Goal: Find specific page/section: Find specific page/section

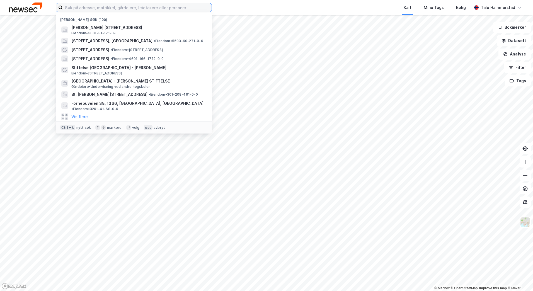
click at [174, 9] on input at bounding box center [137, 7] width 149 height 8
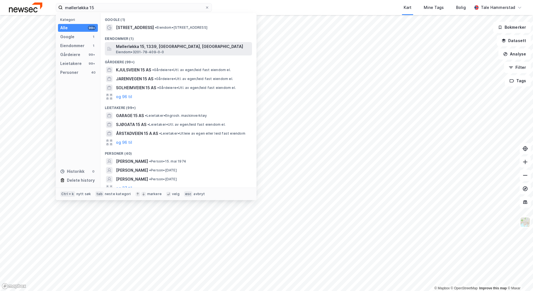
click at [167, 51] on div "Møllerløkka 15, 1339, [GEOGRAPHIC_DATA], BÆRUM Eiendom • 3201-78-409-0-0" at bounding box center [183, 48] width 135 height 11
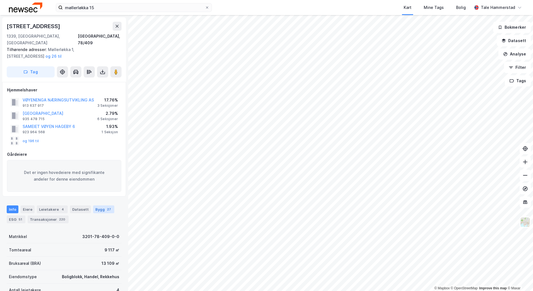
click at [106, 207] on div "27" at bounding box center [109, 210] width 6 height 6
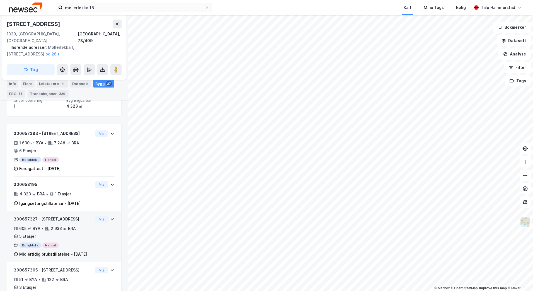
scroll to position [163, 0]
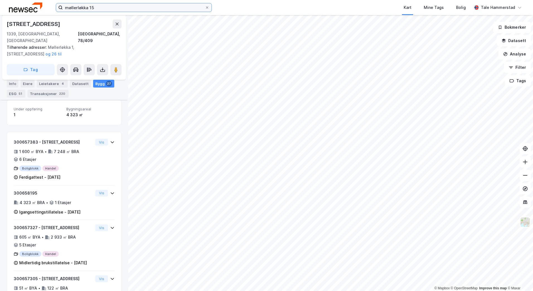
click at [101, 6] on input "møllerløkka 15" at bounding box center [134, 7] width 142 height 8
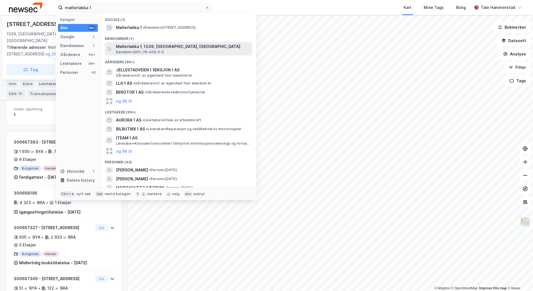
click at [150, 50] on span "Eiendom • 3201-78-409-0-0" at bounding box center [140, 52] width 48 height 4
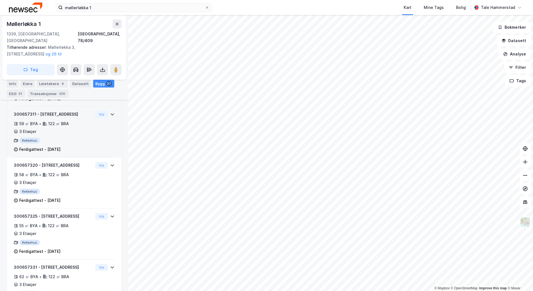
scroll to position [510, 0]
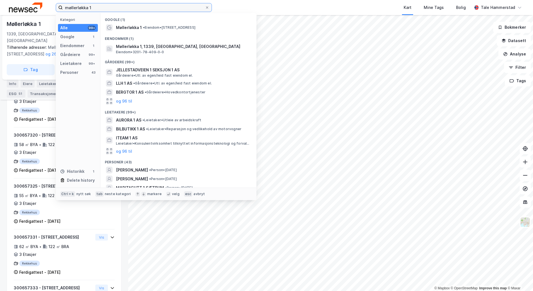
drag, startPoint x: 106, startPoint y: 9, endPoint x: 7, endPoint y: 20, distance: 99.6
click at [0, 17] on html "møllerløkka 1 Kategori Alle 99+ Google 1 Eiendommer 1 Gårdeiere 99+ Leietakere …" at bounding box center [266, 145] width 533 height 291
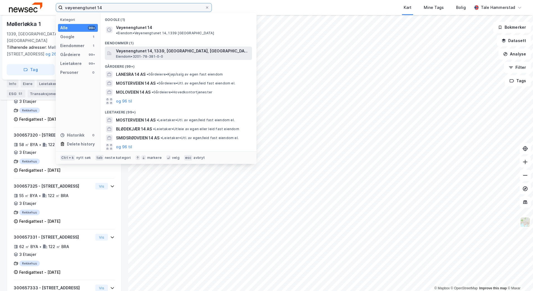
type input "vøyenengtunet 14"
click at [147, 54] on span "Eiendom • 3201-78-381-0-0" at bounding box center [139, 56] width 47 height 4
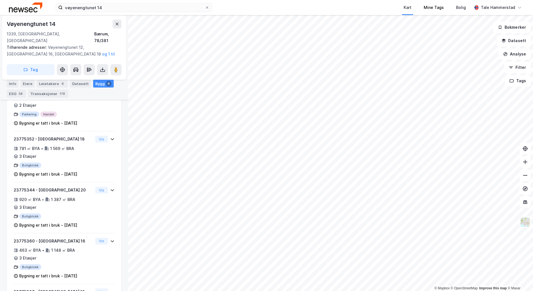
scroll to position [192, 0]
